Goal: Information Seeking & Learning: Learn about a topic

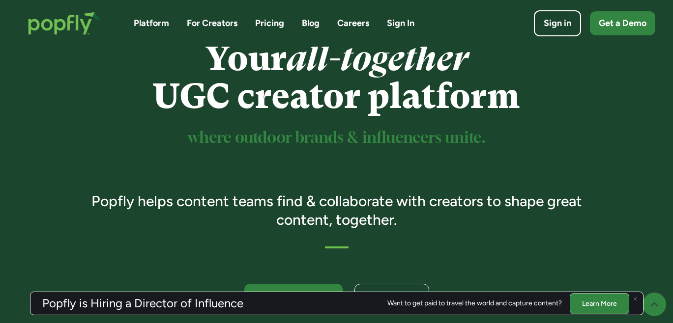
scroll to position [56, 0]
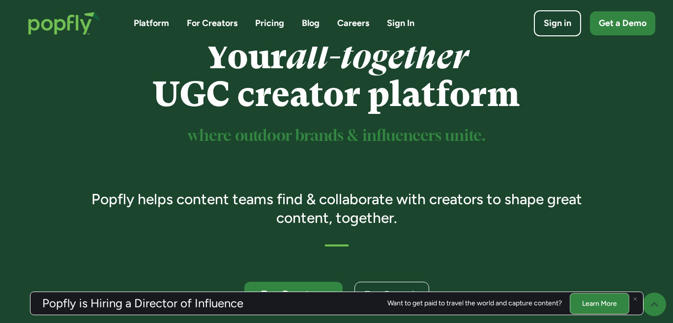
click at [215, 21] on link "For Creators" at bounding box center [212, 23] width 51 height 12
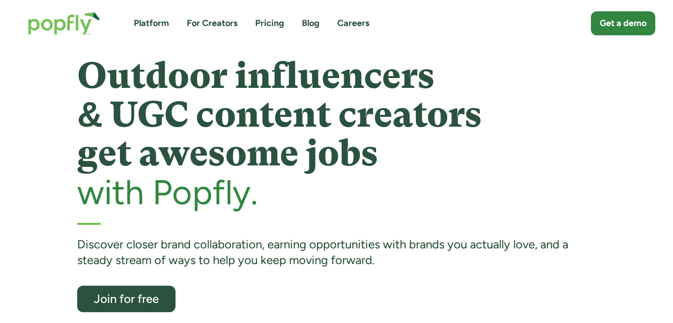
click at [227, 23] on link "For Creators" at bounding box center [212, 23] width 51 height 12
click at [226, 23] on link "For Creators" at bounding box center [212, 23] width 51 height 12
click at [163, 26] on link "Platform" at bounding box center [151, 23] width 35 height 12
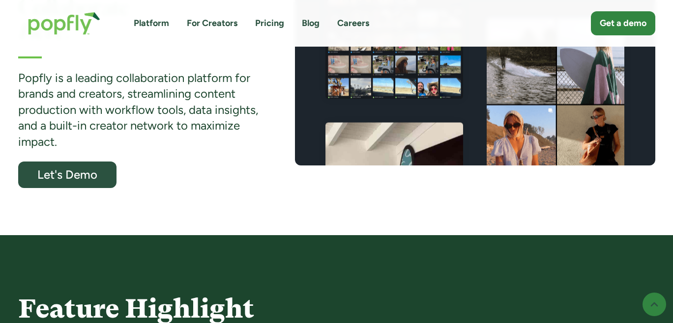
scroll to position [297, 0]
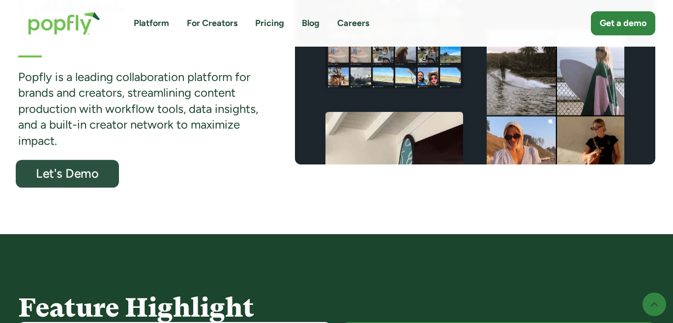
click at [93, 171] on div "Let's Demo" at bounding box center [67, 173] width 85 height 13
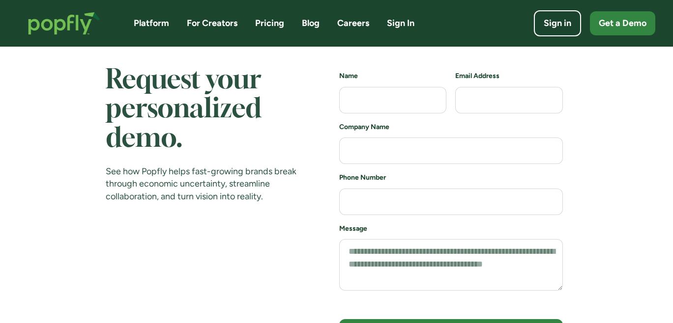
click at [230, 25] on link "For Creators" at bounding box center [212, 23] width 51 height 12
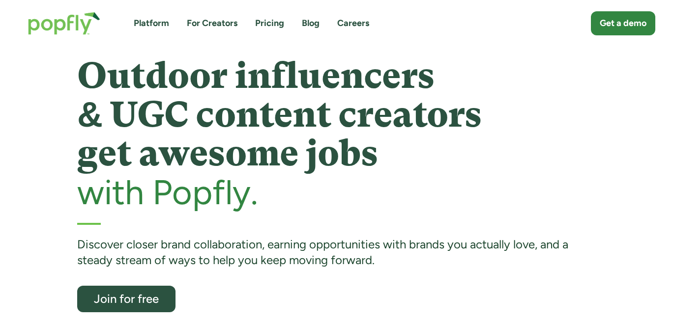
click at [261, 23] on link "Pricing" at bounding box center [269, 23] width 29 height 12
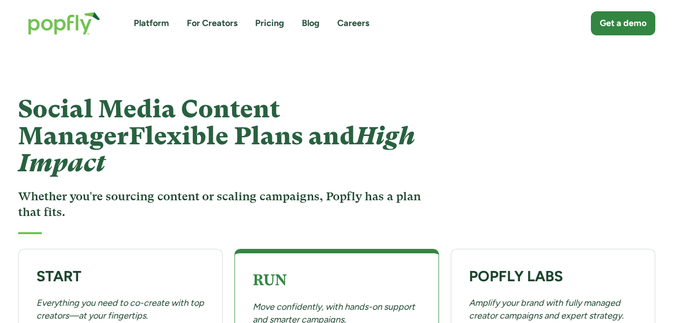
click at [221, 24] on link "For Creators" at bounding box center [212, 23] width 51 height 12
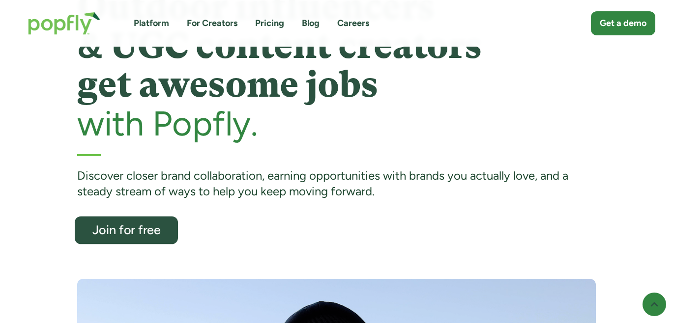
scroll to position [74, 0]
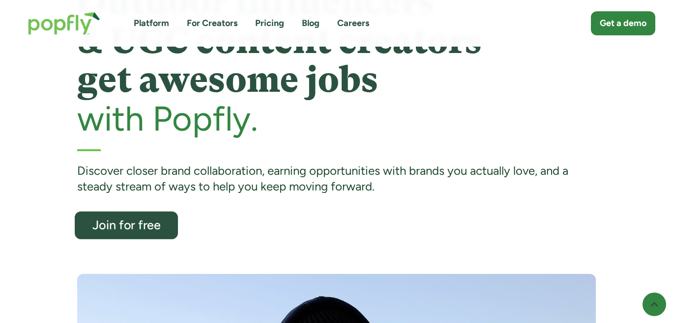
click at [154, 227] on div "Join for free" at bounding box center [126, 225] width 85 height 13
